Goal: Navigation & Orientation: Find specific page/section

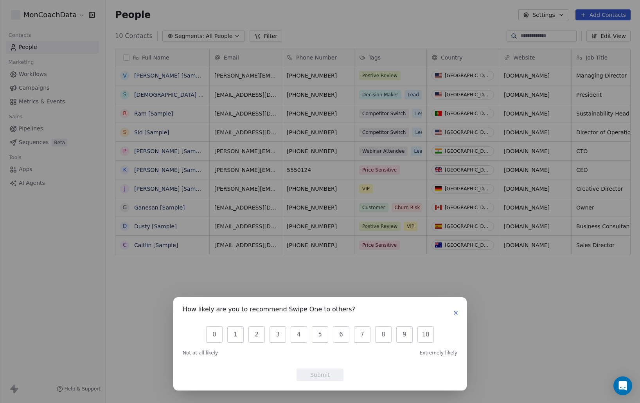
scroll to position [354, 535]
click at [90, 170] on div "How likely are you to recommend Swipe One to others? 0 1 2 3 4 5 6 7 8 9 10 Not…" at bounding box center [320, 201] width 640 height 403
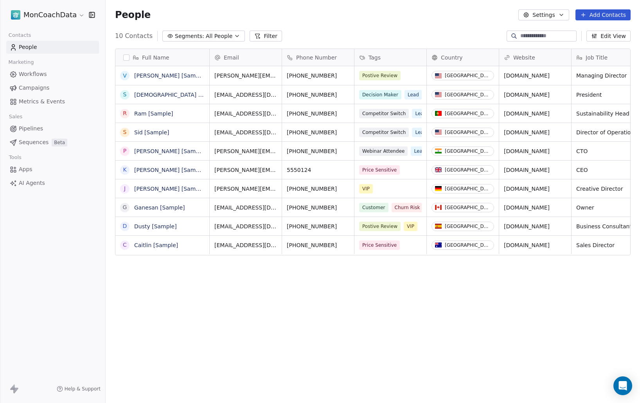
click at [31, 171] on span "Apps" at bounding box center [26, 169] width 14 height 8
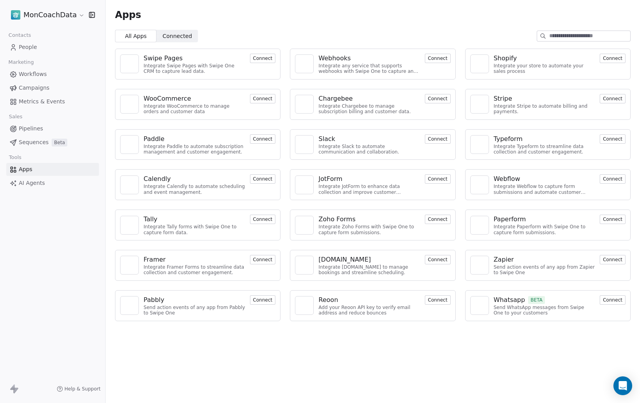
click at [36, 52] on link "People" at bounding box center [52, 47] width 93 height 13
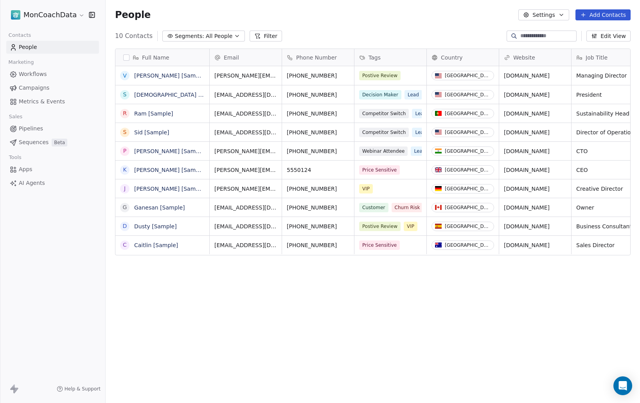
scroll to position [354, 535]
click at [36, 185] on span "AI Agents" at bounding box center [32, 183] width 26 height 8
